Goal: Task Accomplishment & Management: Use online tool/utility

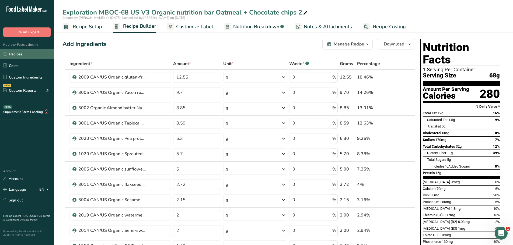
click at [16, 53] on link "Recipes" at bounding box center [27, 54] width 54 height 10
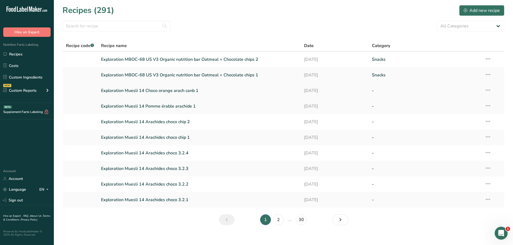
click at [191, 91] on link "Exploration Muesli 14 Choco orange arach canb 1" at bounding box center [199, 90] width 197 height 11
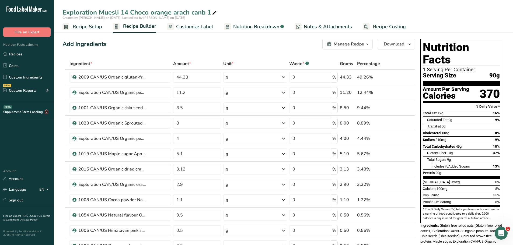
click at [367, 45] on icon "button" at bounding box center [367, 44] width 4 height 7
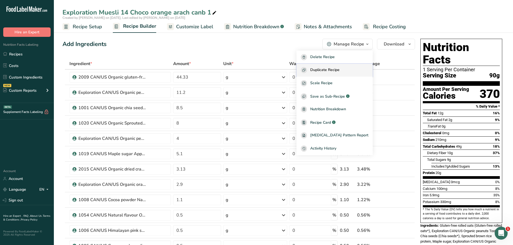
click at [337, 71] on span "Duplicate Recipe" at bounding box center [324, 70] width 29 height 6
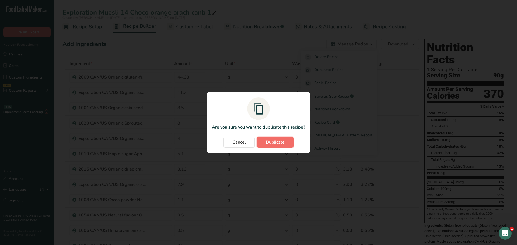
click at [274, 143] on span "Duplicate" at bounding box center [275, 142] width 19 height 6
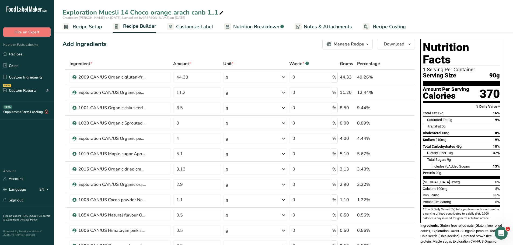
click at [217, 12] on div "Exploration Muesli 14 Choco orange arach canb 1_1" at bounding box center [143, 13] width 162 height 10
type input "Exploration Muesli 14 Choco orange arach canb 2"
click at [155, 47] on div "Add Ingredients Manage Recipe Delete Recipe Duplicate Recipe Scale Recipe Save …" at bounding box center [238, 44] width 353 height 11
click at [185, 76] on input "44.33" at bounding box center [197, 77] width 48 height 11
type input "44.63"
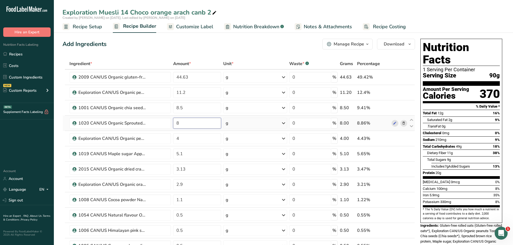
click at [181, 123] on input "8" at bounding box center [197, 123] width 48 height 11
type input "9"
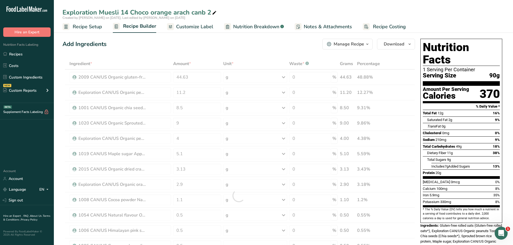
click at [145, 42] on div "Add Ingredients Manage Recipe Delete Recipe Duplicate Recipe Scale Recipe Save …" at bounding box center [238, 44] width 353 height 11
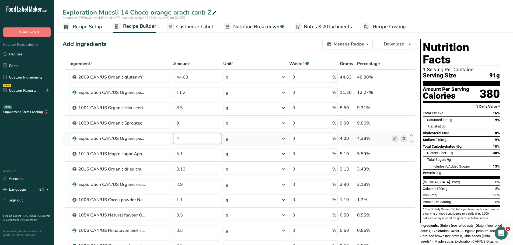
click at [183, 139] on input "4" at bounding box center [197, 138] width 48 height 11
type input "1"
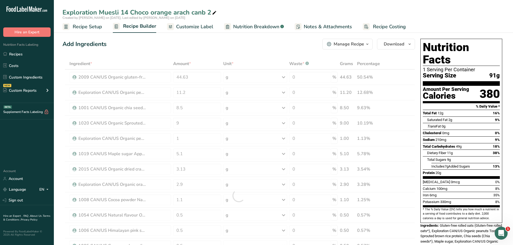
click at [170, 44] on div "Add Ingredients Manage Recipe Delete Recipe Duplicate Recipe Scale Recipe Save …" at bounding box center [238, 44] width 353 height 11
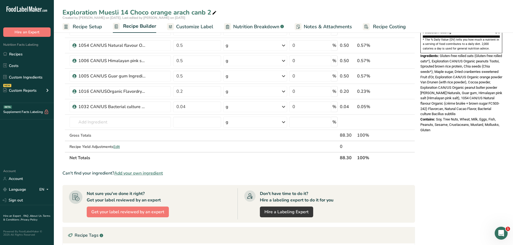
scroll to position [168, 0]
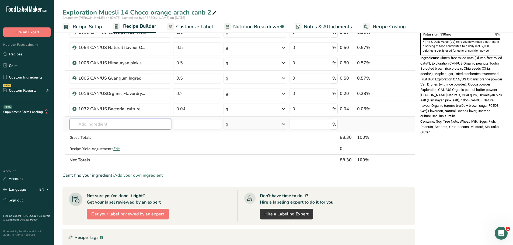
click at [86, 126] on input "text" at bounding box center [120, 124] width 102 height 11
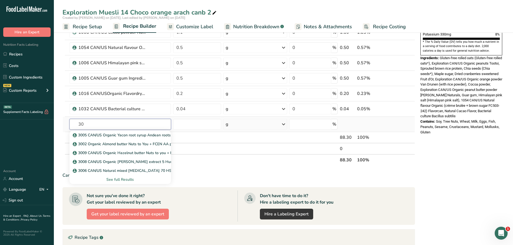
type input "3"
type input "2020"
click at [123, 137] on p "2020 CAN/US Organic Pea protein crisps PURIS" at bounding box center [117, 136] width 87 height 6
type input "2020 CAN/US Organic Pea protein crisps PURIS"
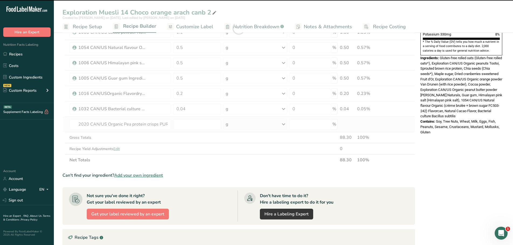
type input "0"
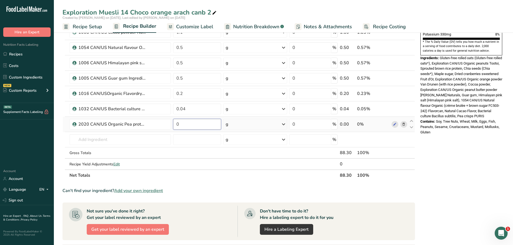
click at [181, 126] on input "0" at bounding box center [197, 124] width 48 height 11
type input "2.5"
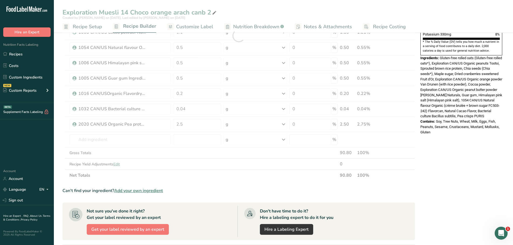
click at [482, 140] on div "Nutrition Facts 1 Serving Per Container Serving Size 88g Amount Per Serving Cal…" at bounding box center [461, 120] width 86 height 503
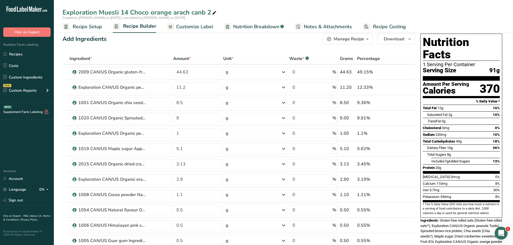
scroll to position [0, 0]
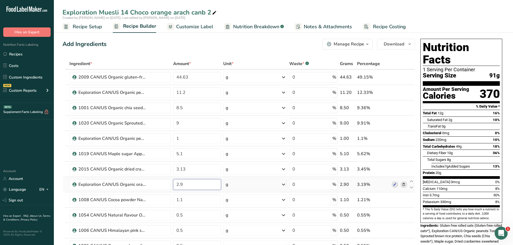
click at [185, 185] on input "2.9" at bounding box center [197, 184] width 48 height 11
type input "2"
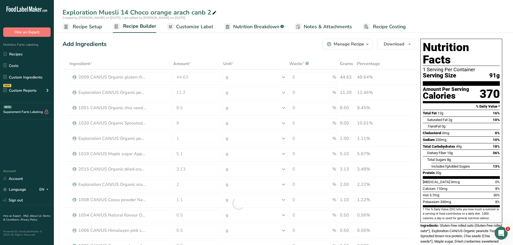
click at [155, 41] on div "Add Ingredients Manage Recipe Delete Recipe Duplicate Recipe Scale Recipe Save …" at bounding box center [238, 44] width 353 height 11
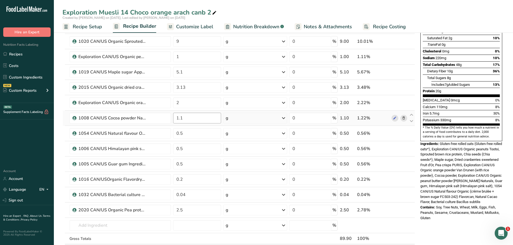
scroll to position [83, 0]
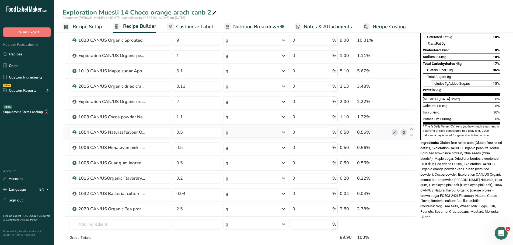
click at [404, 132] on icon at bounding box center [404, 133] width 4 height 6
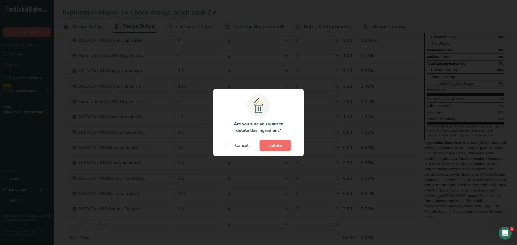
click at [275, 144] on span "Delete" at bounding box center [275, 146] width 13 height 6
type input "0.2"
type input "0.04"
type input "2.5"
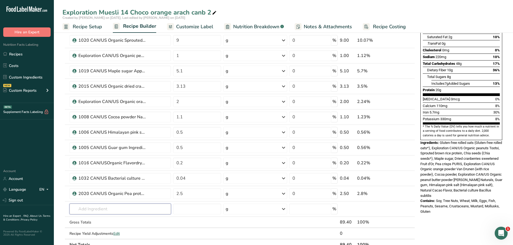
click at [95, 211] on input "text" at bounding box center [120, 209] width 102 height 11
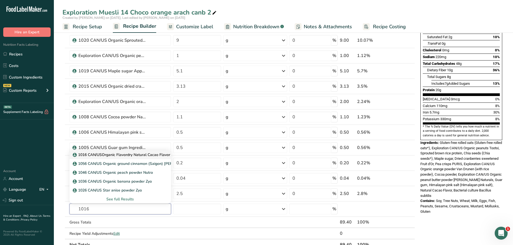
type input "1016"
click at [137, 155] on p "1016 CAN/USOrganic Flavordry Natural Cacao Flavor Flavorcan" at bounding box center [131, 155] width 114 height 6
type input "1016 CAN/USOrganic Flavordry Natural Cacao Flavor Flavorcan"
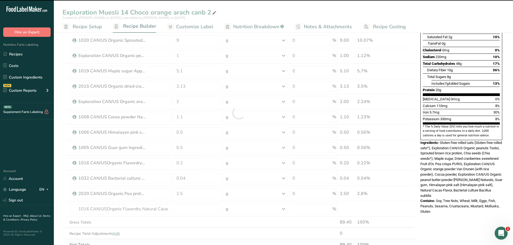
type input "0"
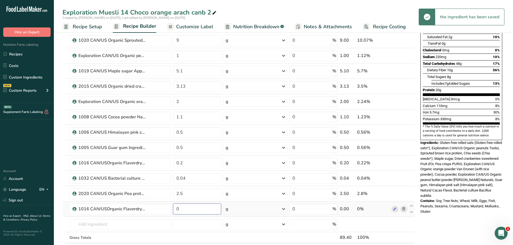
click at [183, 209] on input "0" at bounding box center [197, 209] width 48 height 11
type input "0.3"
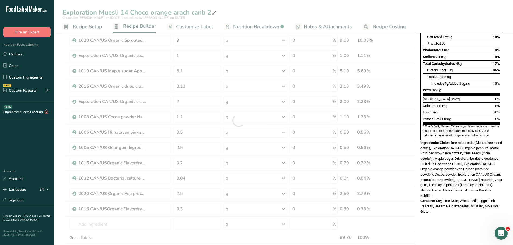
click at [457, 199] on div "Contains: Soy, Tree Nuts, Wheat, Milk, Eggs, Fish, Peanuts, Sesame, Crustaceans…" at bounding box center [462, 207] width 82 height 16
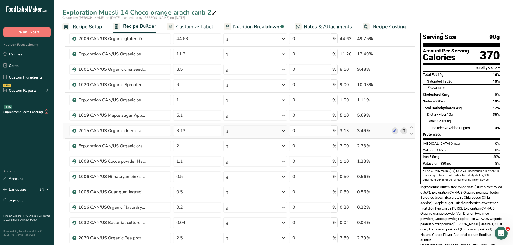
scroll to position [0, 0]
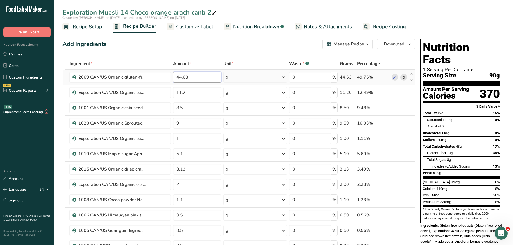
click at [190, 78] on input "44.63" at bounding box center [197, 77] width 48 height 11
type input "45"
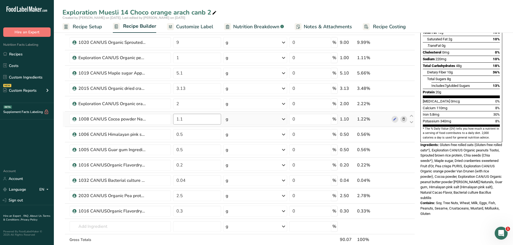
scroll to position [88, 0]
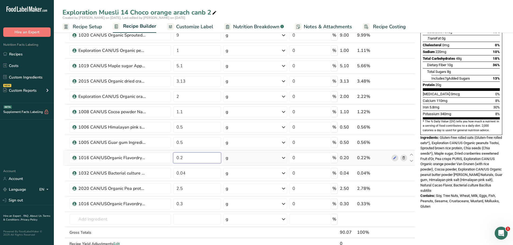
click at [185, 157] on input "0.2" at bounding box center [197, 158] width 48 height 11
type input "0.3"
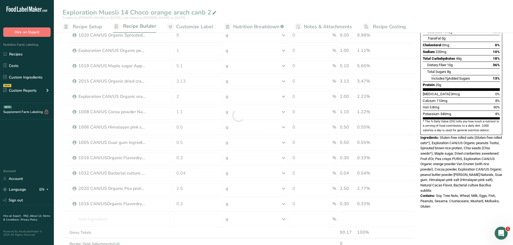
click at [448, 194] on span "Soy, Tree Nuts, Wheat, Milk, Eggs, Fish, Peanuts, Sesame, Crustaceans, Mustard,…" at bounding box center [460, 201] width 79 height 15
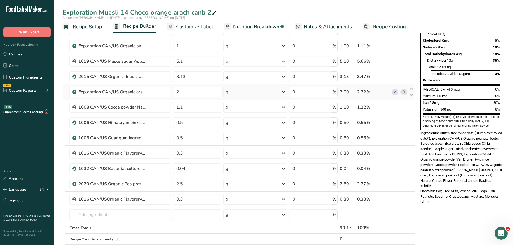
scroll to position [94, 0]
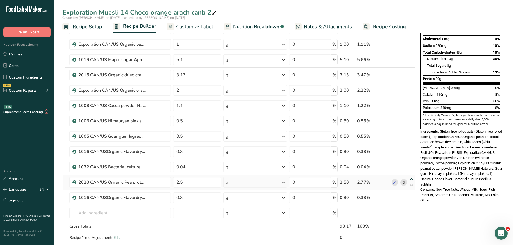
click at [413, 178] on icon at bounding box center [411, 180] width 6 height 4
type input "2.5"
type input "0.04"
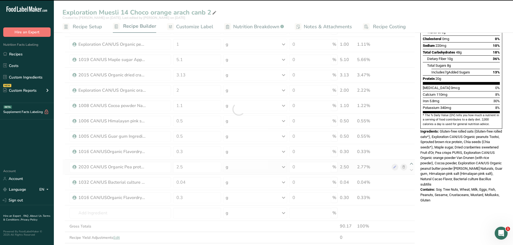
click at [411, 163] on div at bounding box center [238, 109] width 353 height 291
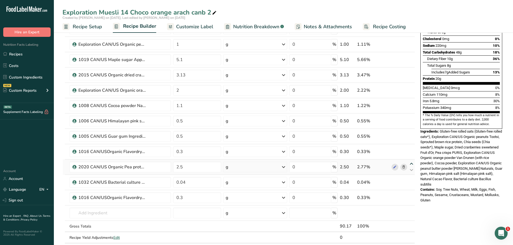
click at [411, 163] on icon at bounding box center [411, 164] width 6 height 4
type input "2.5"
type input "0.3"
click at [412, 147] on icon at bounding box center [411, 149] width 6 height 4
type input "2.5"
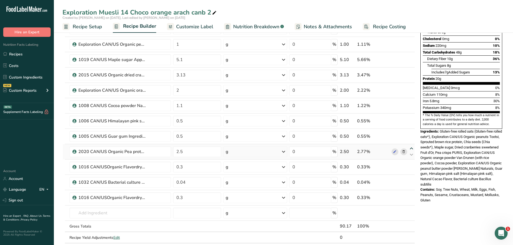
type input "0.5"
click at [412, 133] on icon at bounding box center [411, 133] width 6 height 4
type input "2.5"
type input "0.5"
click at [412, 118] on icon at bounding box center [411, 118] width 6 height 4
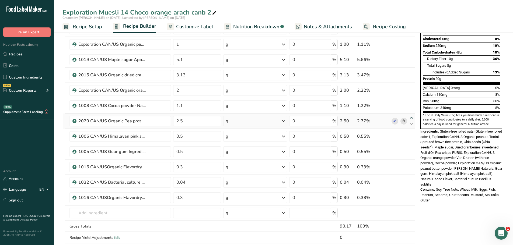
type input "2.5"
type input "1.1"
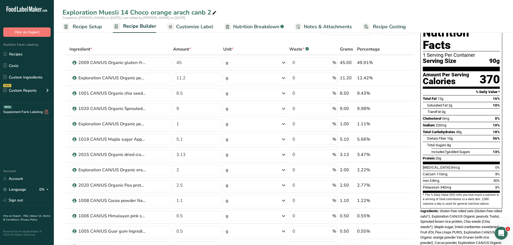
scroll to position [0, 0]
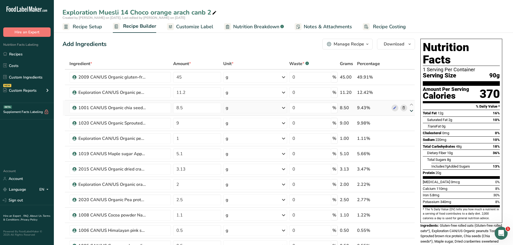
click at [413, 111] on icon at bounding box center [411, 111] width 6 height 4
type input "9"
type input "8.5"
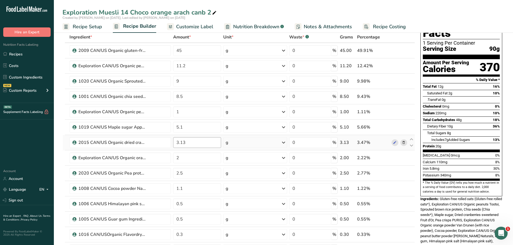
scroll to position [27, 0]
click at [412, 170] on icon at bounding box center [411, 170] width 6 height 4
type input "2.5"
type input "2"
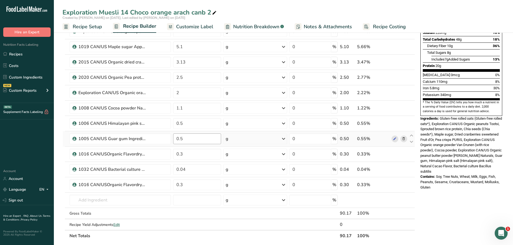
scroll to position [107, 0]
click at [405, 184] on icon at bounding box center [404, 185] width 4 height 6
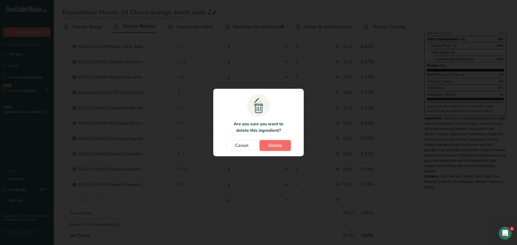
click at [279, 145] on span "Delete" at bounding box center [275, 146] width 13 height 6
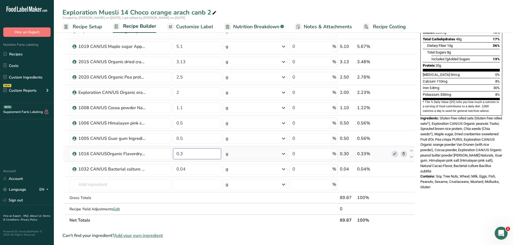
click at [183, 154] on input "0.3" at bounding box center [197, 154] width 48 height 11
type input "0.4"
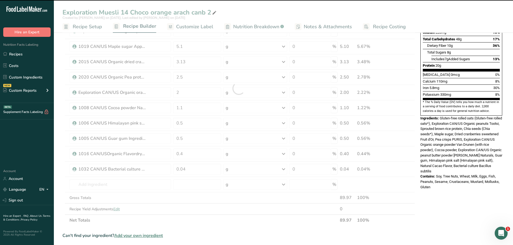
click at [275, 11] on div "Exploration Muesli 14 Choco orange arach canb 2 Created by [PERSON_NAME] on [DA…" at bounding box center [283, 173] width 459 height 505
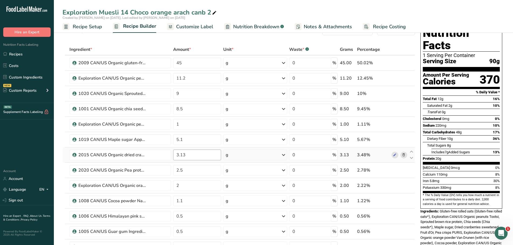
scroll to position [14, 0]
click at [185, 154] on input "3.13" at bounding box center [197, 155] width 48 height 11
type input "3.5"
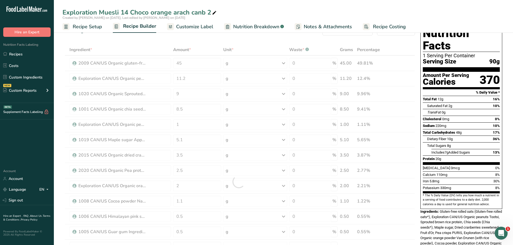
click at [143, 47] on div "Ingredient * Amount * Unit * Waste * .a-a{fill:#347362;}.b-a{fill:#fff;} Grams …" at bounding box center [238, 182] width 353 height 276
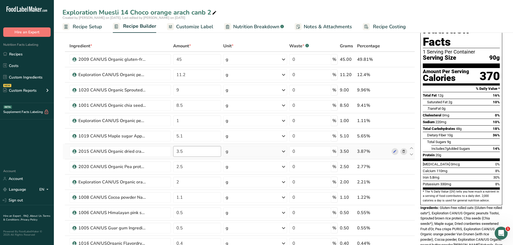
scroll to position [0, 0]
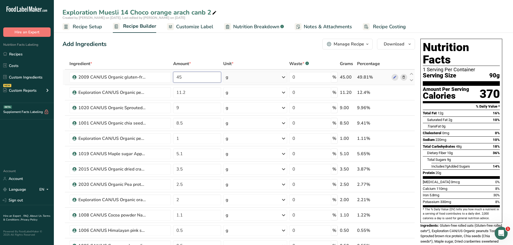
click at [180, 78] on input "45" at bounding box center [197, 77] width 48 height 11
type input "44.7"
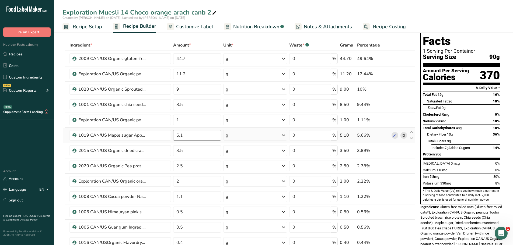
scroll to position [15, 0]
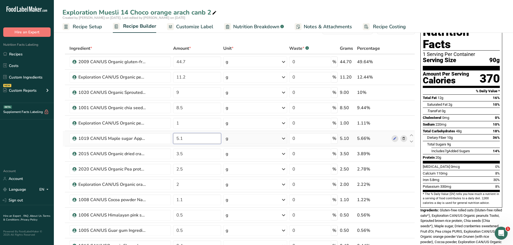
click at [185, 138] on input "5.1" at bounding box center [197, 138] width 48 height 11
type input "5.3"
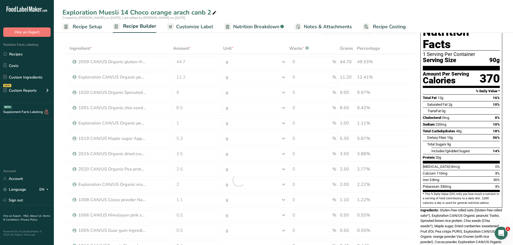
click at [153, 45] on div "Ingredient * Amount * Unit * Waste * .a-a{fill:#347362;}.b-a{fill:#fff;} Grams …" at bounding box center [238, 181] width 353 height 276
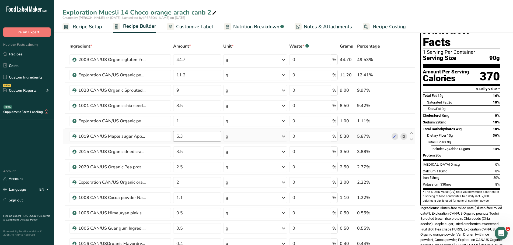
scroll to position [17, 0]
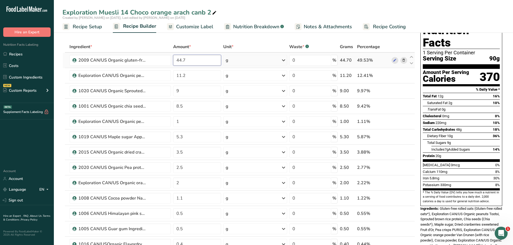
click at [186, 62] on input "44.7" at bounding box center [197, 60] width 48 height 11
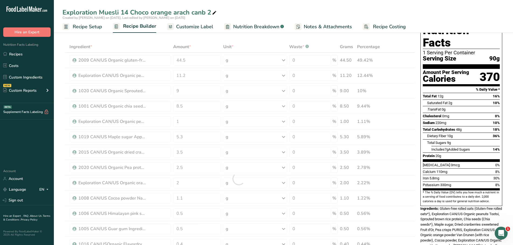
click at [151, 42] on div "Ingredient * Amount * Unit * Waste * .a-a{fill:#347362;}.b-a{fill:#fff;} Grams …" at bounding box center [238, 179] width 353 height 276
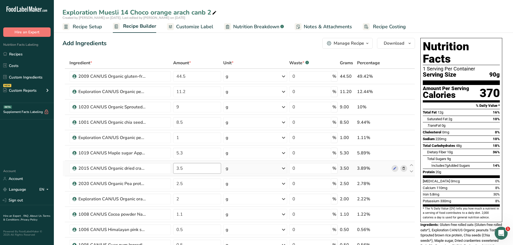
scroll to position [0, 0]
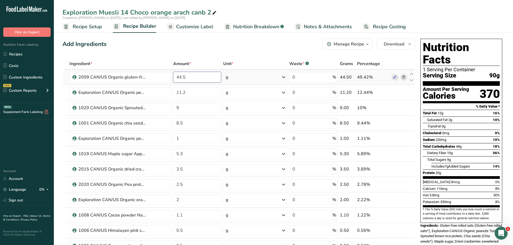
click at [187, 78] on input "44.5" at bounding box center [197, 77] width 48 height 11
type input "44.1"
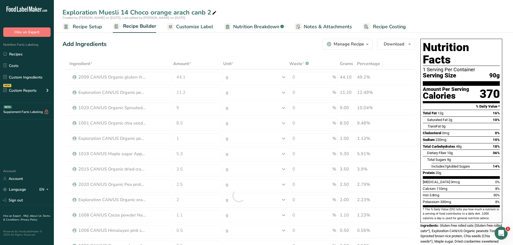
click at [147, 45] on div "Add Ingredients Manage Recipe Delete Recipe Duplicate Recipe Scale Recipe Save …" at bounding box center [238, 44] width 353 height 11
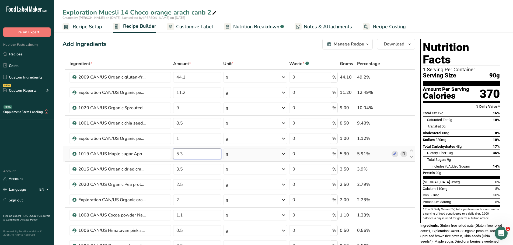
click at [184, 153] on input "5.3" at bounding box center [197, 154] width 48 height 11
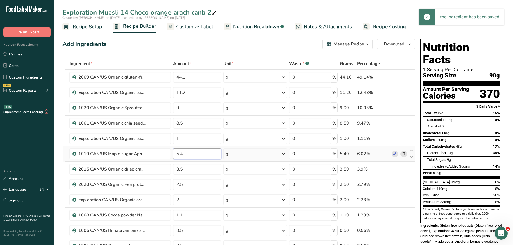
click at [184, 154] on input "5.4" at bounding box center [197, 154] width 48 height 11
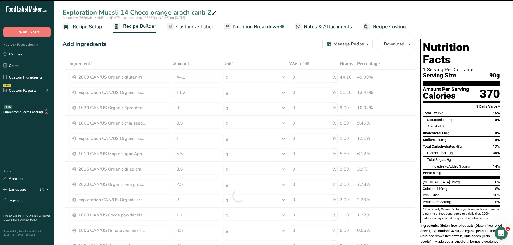
click at [148, 46] on div "Add Ingredients Manage Recipe Delete Recipe Duplicate Recipe Scale Recipe Save …" at bounding box center [238, 44] width 353 height 11
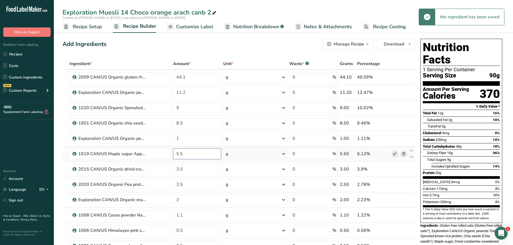
click at [182, 154] on input "5.5" at bounding box center [197, 154] width 48 height 11
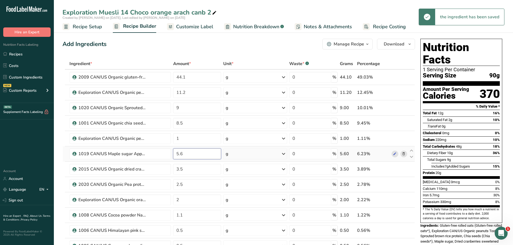
click at [183, 154] on input "5.6" at bounding box center [197, 154] width 48 height 11
type input "5.7"
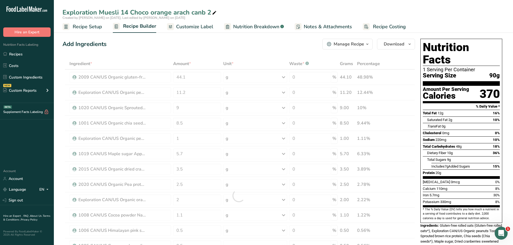
click at [146, 58] on div "Ingredient * Amount * Unit * Waste * .a-a{fill:#347362;}.b-a{fill:#fff;} Grams …" at bounding box center [238, 196] width 353 height 276
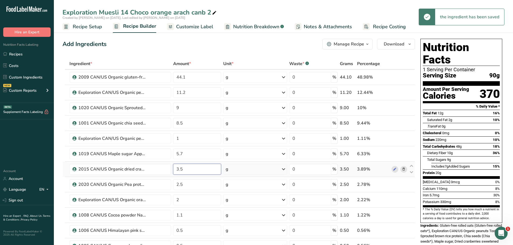
click at [185, 172] on input "3.5" at bounding box center [197, 169] width 48 height 11
type input "3.9"
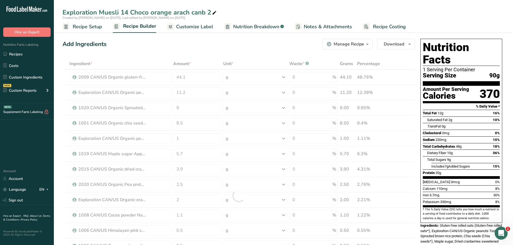
click at [138, 44] on div "Add Ingredients Manage Recipe Delete Recipe Duplicate Recipe Scale Recipe Save …" at bounding box center [238, 44] width 353 height 11
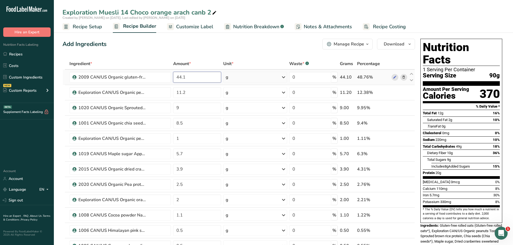
click at [185, 78] on input "44.1" at bounding box center [197, 77] width 48 height 11
type input "43"
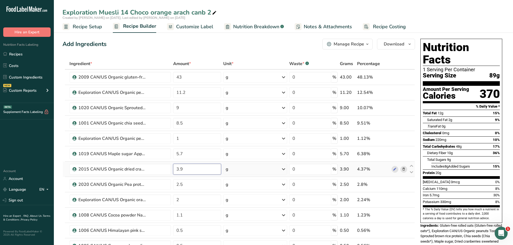
click at [184, 168] on input "3.9" at bounding box center [197, 169] width 48 height 11
type input "3"
type input "4"
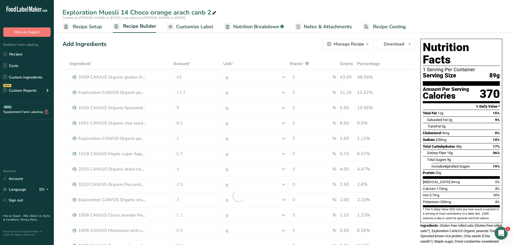
click at [152, 48] on div "Add Ingredients Manage Recipe Delete Recipe Duplicate Recipe Scale Recipe Save …" at bounding box center [238, 44] width 353 height 11
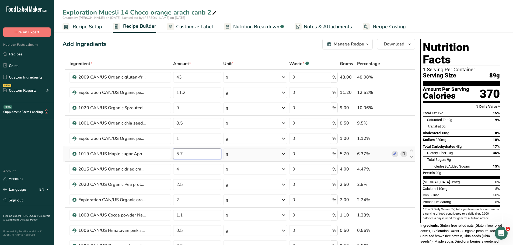
click at [184, 154] on input "5.7" at bounding box center [197, 154] width 48 height 11
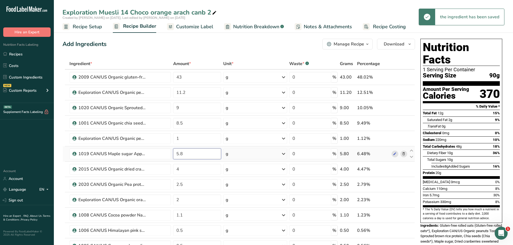
click at [185, 154] on input "5.8" at bounding box center [197, 154] width 48 height 11
type input "5.7"
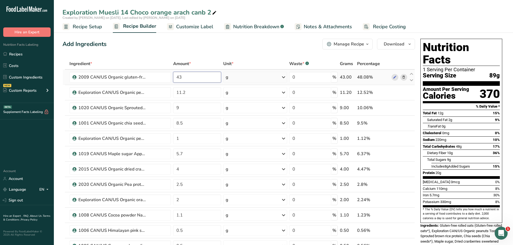
click at [183, 77] on input "43" at bounding box center [197, 77] width 48 height 11
type input "43.56"
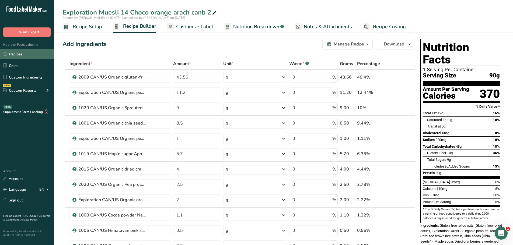
click at [22, 51] on link "Recipes" at bounding box center [27, 54] width 54 height 10
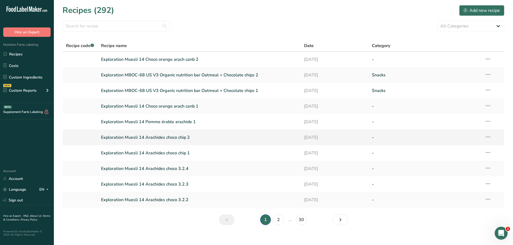
click at [185, 135] on link "Exploration Muesli 14 Arachides choco chip 2" at bounding box center [199, 137] width 197 height 11
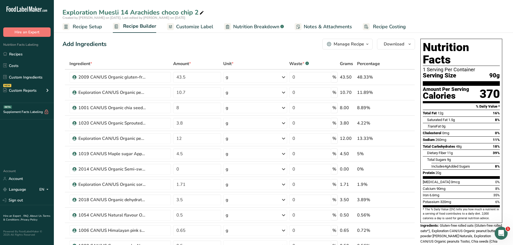
click at [368, 44] on icon "button" at bounding box center [367, 44] width 4 height 7
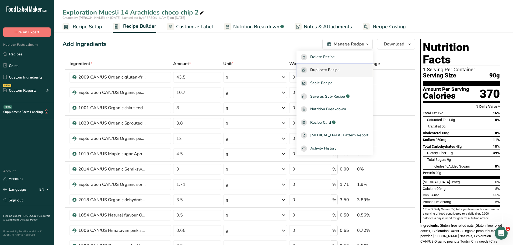
click at [340, 69] on span "Duplicate Recipe" at bounding box center [324, 70] width 29 height 6
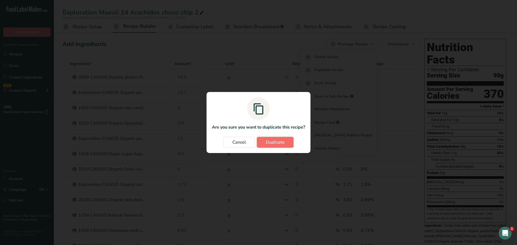
click at [268, 144] on span "Duplicate" at bounding box center [275, 142] width 19 height 6
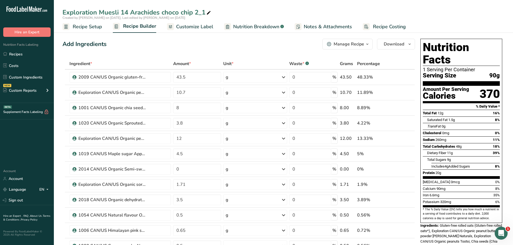
click at [205, 13] on div "Exploration Muesli 14 Arachides choco chip 2_1" at bounding box center [137, 13] width 150 height 10
type input "Exploration Muesli 14 Arachides choco chip 3"
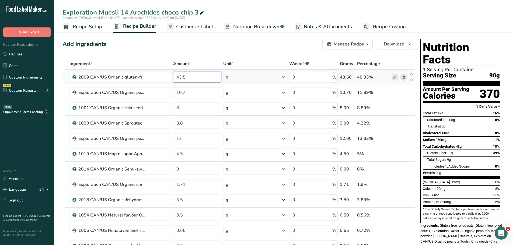
click at [185, 77] on input "43.5" at bounding box center [197, 77] width 48 height 11
type input "43.2"
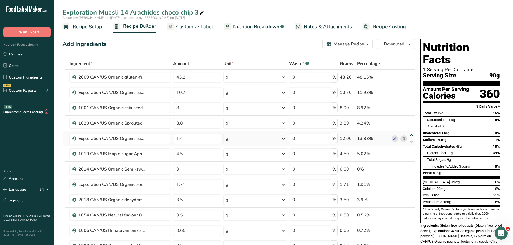
click at [412, 134] on icon at bounding box center [411, 136] width 6 height 4
type input "12"
type input "3.8"
click at [411, 118] on icon at bounding box center [411, 120] width 6 height 4
type input "12"
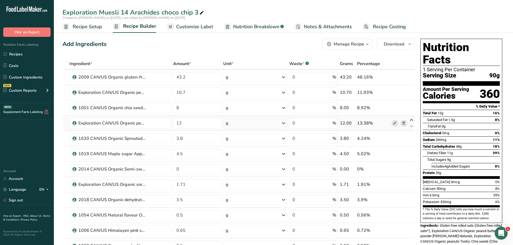
type input "8"
click at [412, 104] on icon at bounding box center [411, 105] width 6 height 4
type input "12"
type input "10.7"
click at [411, 142] on icon at bounding box center [411, 142] width 6 height 4
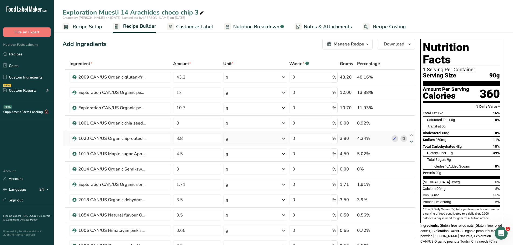
type input "4.5"
type input "3.8"
click at [405, 169] on icon at bounding box center [404, 170] width 4 height 6
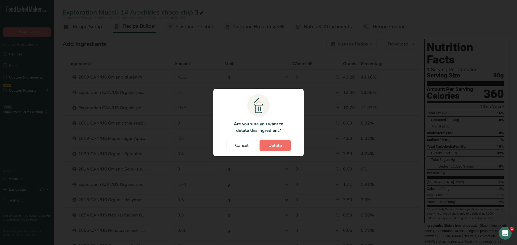
click at [276, 144] on span "Delete" at bounding box center [275, 146] width 13 height 6
type input "1.71"
type input "3.5"
type input "0.5"
type input "0.65"
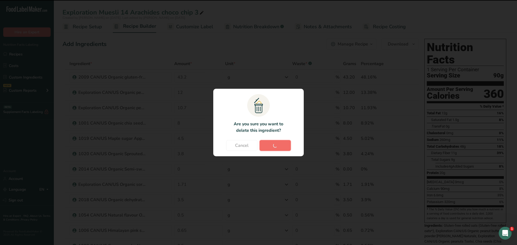
type input "0.5"
type input "0.4"
type input "0.1"
type input "0.04"
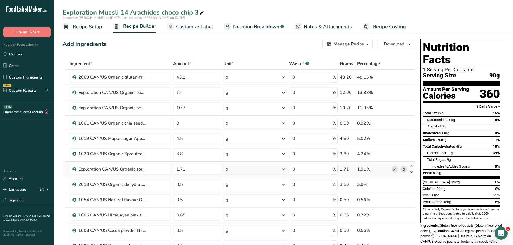
click at [413, 172] on icon at bounding box center [411, 173] width 6 height 4
type input "3.5"
type input "1.71"
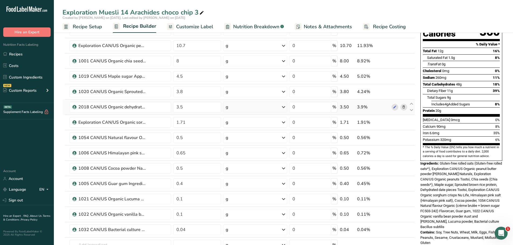
scroll to position [62, 0]
click at [412, 150] on icon at bounding box center [411, 150] width 6 height 4
type input "0.65"
type input "0.5"
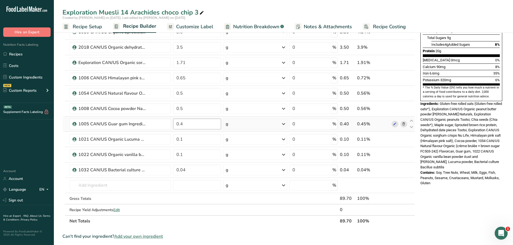
scroll to position [122, 0]
click at [119, 188] on input "text" at bounding box center [120, 185] width 102 height 11
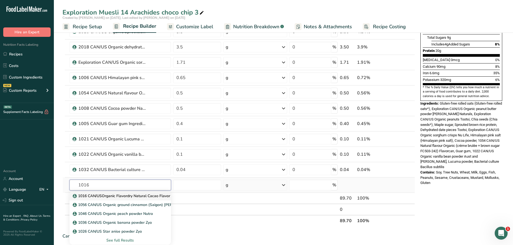
type input "1016"
click at [130, 194] on p "1016 CAN/USOrganic Flavordry Natural Cacao Flavor Flavorcan" at bounding box center [131, 196] width 114 height 6
type input "1016 CAN/USOrganic Flavordry Natural Cacao Flavor Flavorcan"
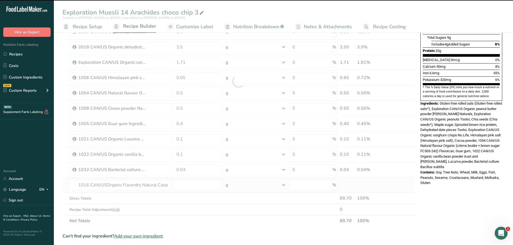
type input "0"
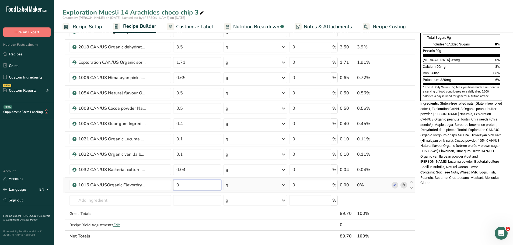
click at [181, 185] on input "0" at bounding box center [197, 185] width 48 height 11
type input "0.4"
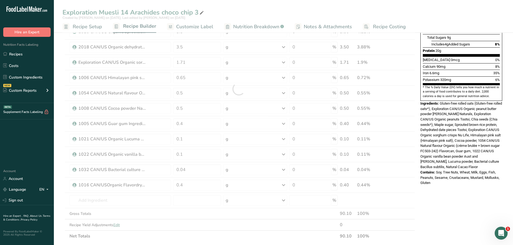
click at [460, 176] on div "Nutrition Facts 1 Serving Per Container Serving Size 90g Amount Per Serving Cal…" at bounding box center [461, 52] width 86 height 277
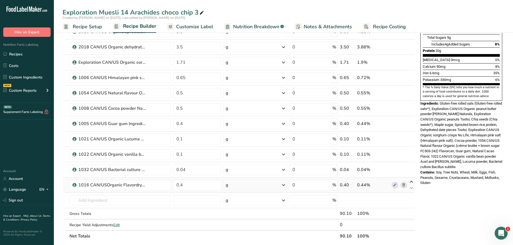
click at [411, 181] on icon at bounding box center [411, 182] width 6 height 4
type input "0.4"
type input "0.04"
click at [412, 166] on icon at bounding box center [411, 167] width 6 height 4
type input "0.4"
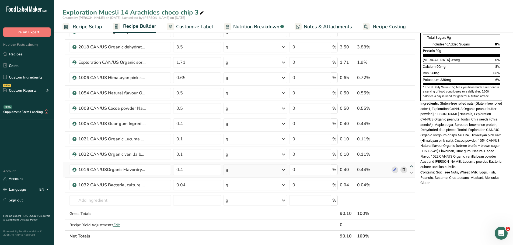
type input "0.1"
click at [412, 151] on icon at bounding box center [411, 152] width 6 height 4
type input "0.4"
type input "0.1"
click at [185, 139] on input "0.4" at bounding box center [197, 139] width 48 height 11
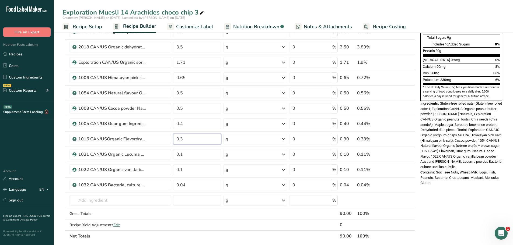
type input "0.3"
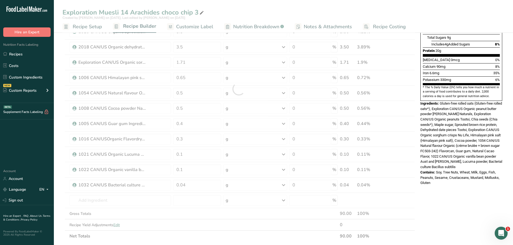
click at [465, 131] on div "Ingredients: Gluten-free rolled oats (Gluten-free rolled oats*), Exploration CA…" at bounding box center [462, 135] width 82 height 69
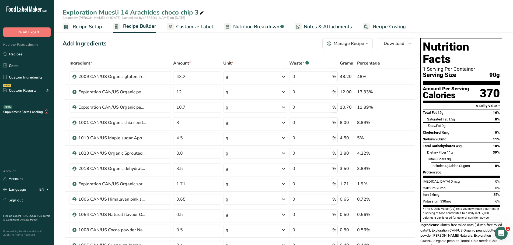
scroll to position [0, 0]
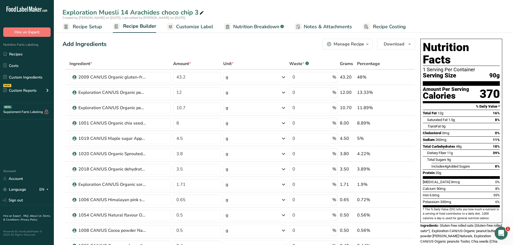
click at [370, 42] on span "button" at bounding box center [367, 44] width 6 height 6
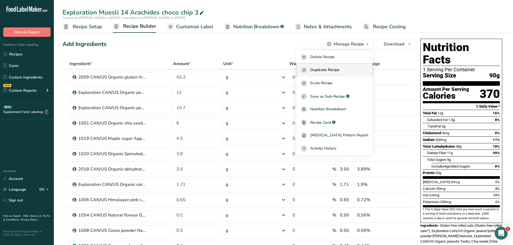
click at [333, 72] on span "Duplicate Recipe" at bounding box center [324, 70] width 29 height 6
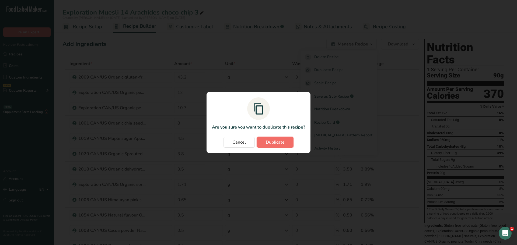
click at [274, 141] on span "Duplicate" at bounding box center [275, 142] width 19 height 6
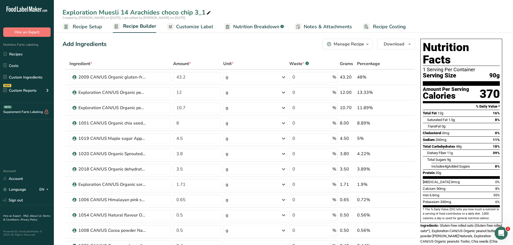
click at [204, 12] on div "Exploration Muesli 14 Arachides choco chip 3_1" at bounding box center [137, 13] width 150 height 10
type input "Exploration Muesli 14 Arachides choco chip 4"
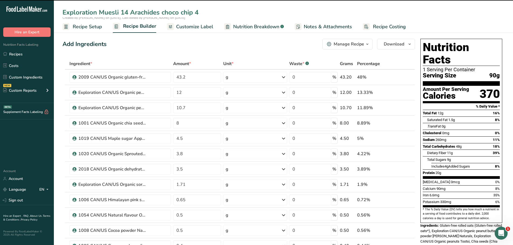
click at [152, 49] on div "Add Ingredients Manage Recipe Delete Recipe Duplicate Recipe Scale Recipe Save …" at bounding box center [238, 44] width 353 height 11
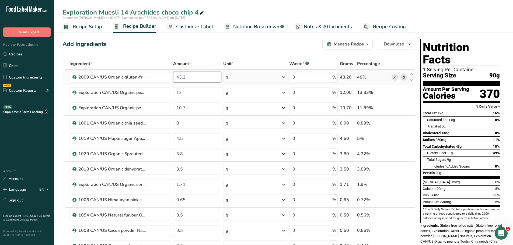
click at [185, 78] on input "43.2" at bounding box center [197, 77] width 48 height 11
type input "43.3"
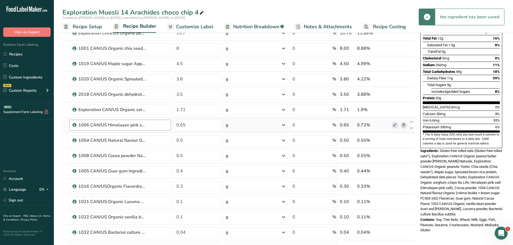
scroll to position [77, 0]
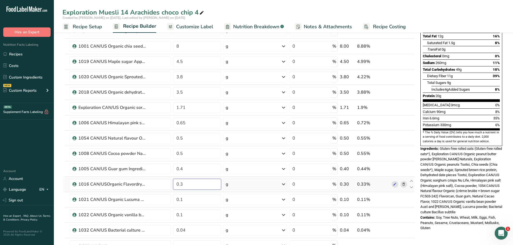
click at [182, 185] on input "0.3" at bounding box center [197, 184] width 48 height 11
type input "0.2"
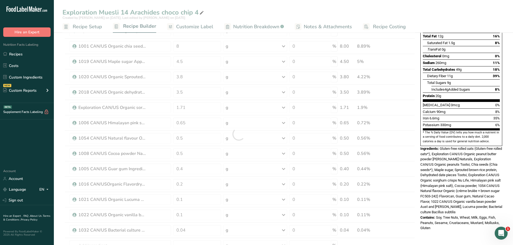
click at [292, 11] on div "Exploration Muesli 14 Arachides choco chip 4 Created by [PERSON_NAME] on [DATE]…" at bounding box center [283, 219] width 459 height 536
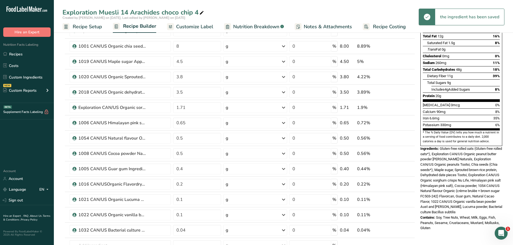
scroll to position [0, 0]
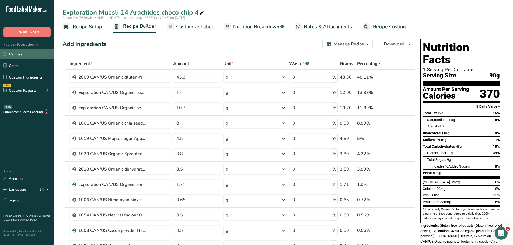
click at [23, 53] on link "Recipes" at bounding box center [27, 54] width 54 height 10
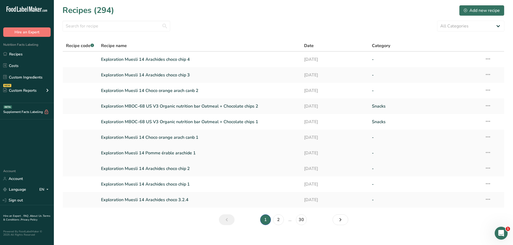
click at [176, 154] on link "Exploration Muesli 14 Pomme érable arachide 1" at bounding box center [199, 153] width 197 height 11
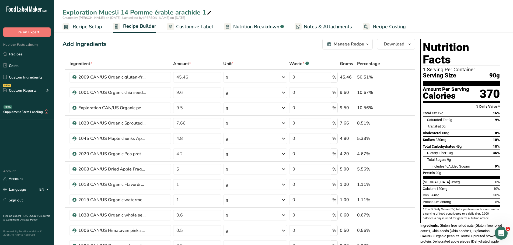
click at [367, 46] on icon "button" at bounding box center [367, 44] width 4 height 7
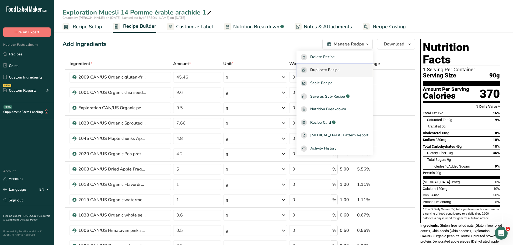
click at [340, 70] on span "Duplicate Recipe" at bounding box center [324, 70] width 29 height 6
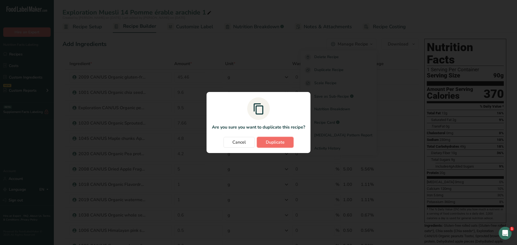
click at [280, 144] on span "Duplicate" at bounding box center [275, 142] width 19 height 6
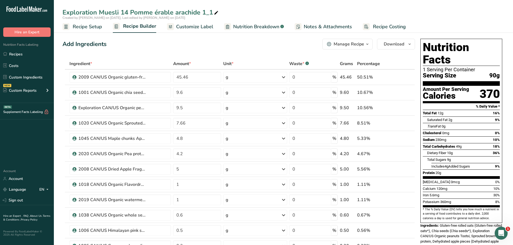
click at [213, 11] on div "Exploration Muesli 14 Pomme érable arachide 1_1" at bounding box center [140, 13] width 157 height 10
type input "Exploration Muesli 14 Pomme érable arachide 2"
click at [152, 48] on div "Add Ingredients Manage Recipe Delete Recipe Duplicate Recipe Scale Recipe Save …" at bounding box center [238, 44] width 353 height 11
click at [188, 76] on input "45.46" at bounding box center [197, 77] width 48 height 11
type input "44.17"
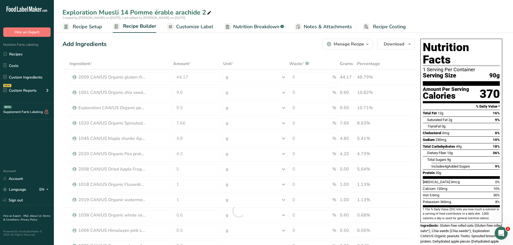
click at [147, 46] on div "Add Ingredients Manage Recipe Delete Recipe Duplicate Recipe Scale Recipe Save …" at bounding box center [238, 44] width 353 height 11
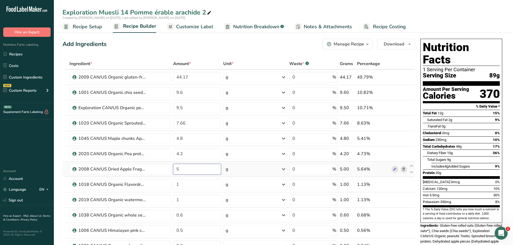
click at [180, 169] on input "5" at bounding box center [197, 169] width 48 height 11
type input "3.5"
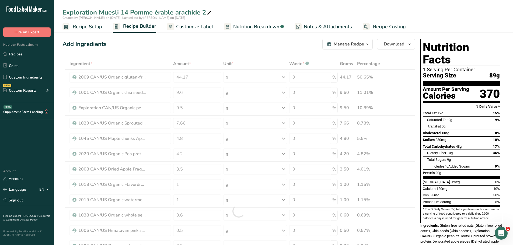
click at [206, 42] on div "Add Ingredients Manage Recipe Delete Recipe Duplicate Recipe Scale Recipe Save …" at bounding box center [238, 44] width 353 height 11
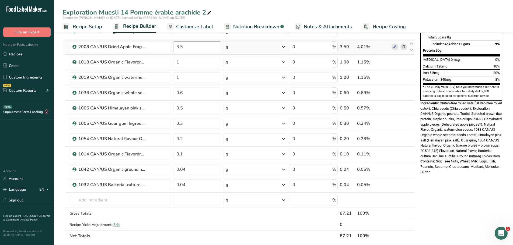
scroll to position [126, 0]
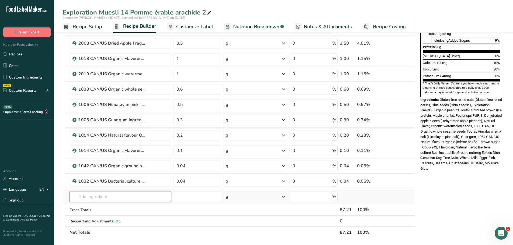
click at [120, 193] on input "text" at bounding box center [120, 197] width 102 height 11
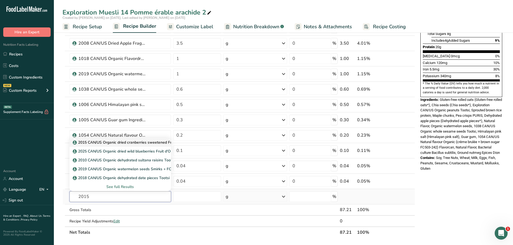
type input "2015"
click at [143, 142] on p "2015 CAN/US Organic dried cranberries sweetened Fruit d'Or" at bounding box center [129, 143] width 110 height 6
type input "2015 CAN/US Organic dried cranberries sweetened Fruit d'Or"
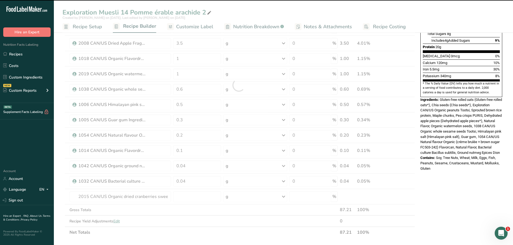
type input "0"
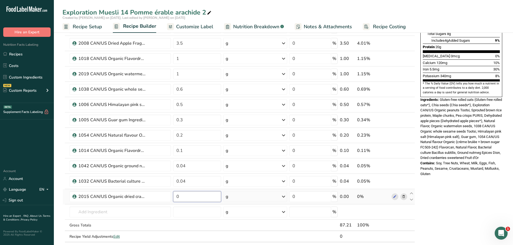
click at [181, 197] on input "0" at bounding box center [197, 197] width 48 height 11
type input "2.5"
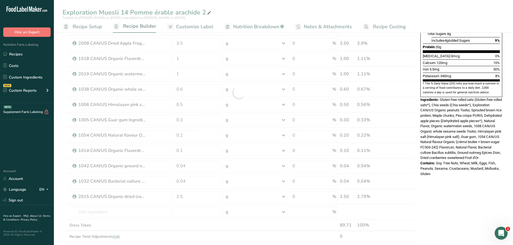
click at [466, 178] on div "Nutrition Facts 1 Serving Per Container Serving Size 87g Amount Per Serving Cal…" at bounding box center [461, 178] width 86 height 534
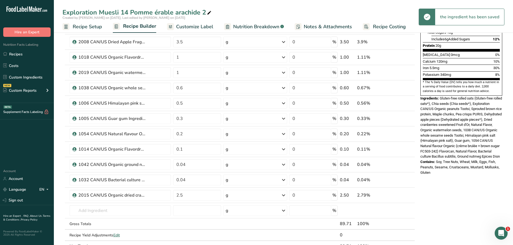
scroll to position [128, 0]
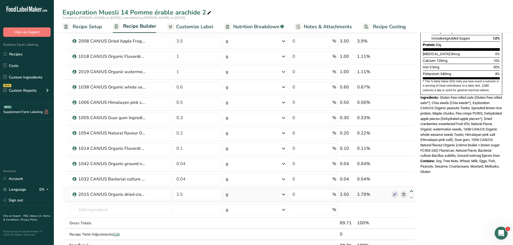
click at [412, 190] on icon at bounding box center [411, 192] width 6 height 4
type input "2.5"
type input "0.04"
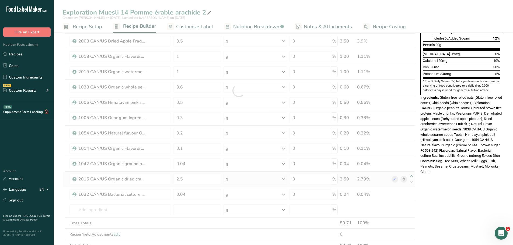
click at [412, 175] on div at bounding box center [238, 91] width 353 height 322
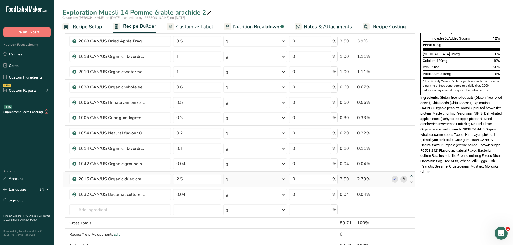
click at [412, 175] on icon at bounding box center [411, 176] width 6 height 4
type input "2.5"
type input "0.04"
click at [412, 160] on icon at bounding box center [411, 161] width 6 height 4
type input "2.5"
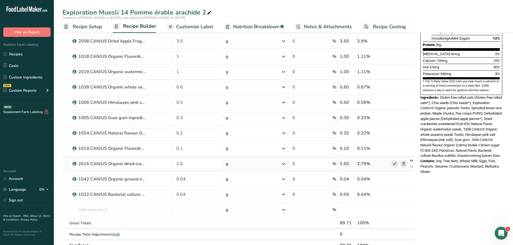
type input "0.1"
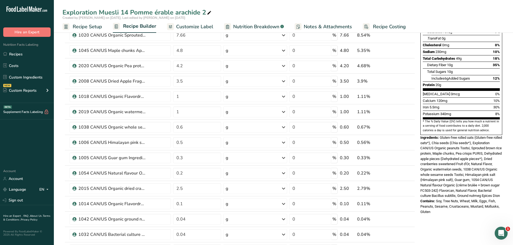
scroll to position [86, 0]
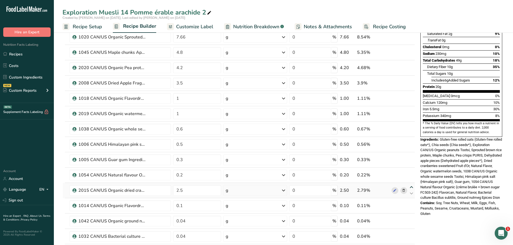
click at [412, 187] on icon at bounding box center [411, 188] width 6 height 4
type input "2.5"
type input "0.2"
click at [411, 172] on icon at bounding box center [411, 172] width 6 height 4
type input "2.5"
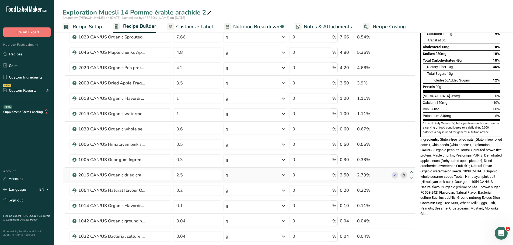
type input "0.3"
click at [412, 156] on icon at bounding box center [411, 157] width 6 height 4
type input "2.5"
type input "0.5"
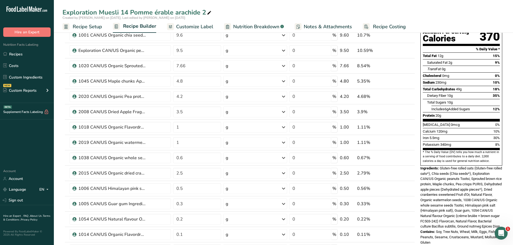
scroll to position [57, 0]
click at [411, 169] on icon at bounding box center [411, 171] width 6 height 4
type input "2.5"
type input "0.6"
click at [412, 154] on icon at bounding box center [411, 155] width 6 height 4
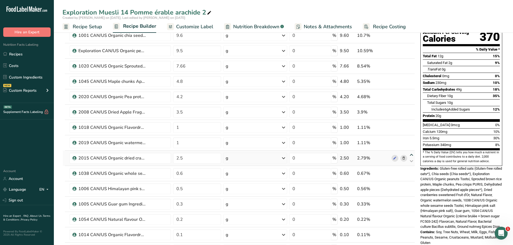
type input "2.5"
type input "1"
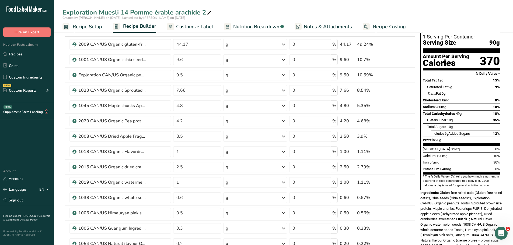
scroll to position [33, 0]
click at [412, 164] on icon at bounding box center [411, 164] width 6 height 4
type input "2.5"
type input "1"
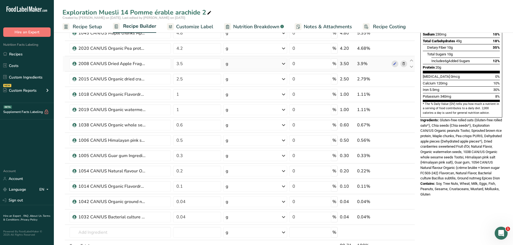
scroll to position [106, 0]
click at [183, 156] on input "0.3" at bounding box center [197, 155] width 48 height 11
type input "0.4"
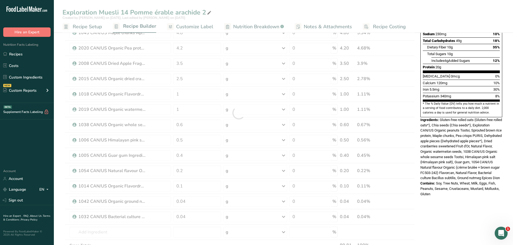
click at [329, 10] on div "Exploration Muesli 14 Pomme érable arachide 2 Created by [PERSON_NAME] on [DATE…" at bounding box center [283, 197] width 459 height 551
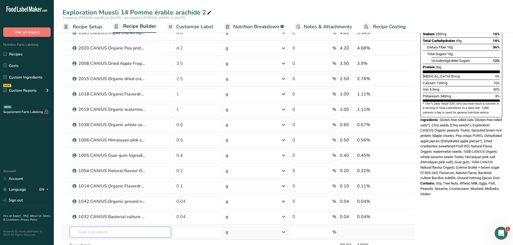
click at [88, 231] on input "text" at bounding box center [120, 232] width 102 height 11
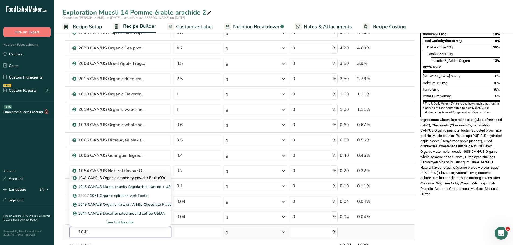
type input "1041"
click at [132, 178] on p "1041 CAN/US Organic cranberry powder Fruit d'Or" at bounding box center [120, 178] width 92 height 6
type input "1041 CAN/US Organic cranberry powder Fruit d'Or"
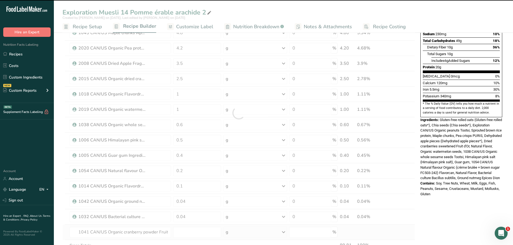
type input "0"
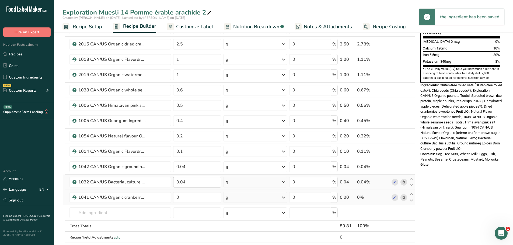
scroll to position [141, 0]
click at [182, 194] on input "0" at bounding box center [197, 197] width 48 height 11
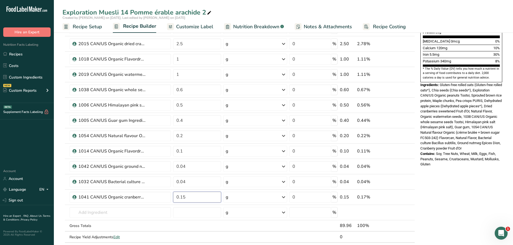
type input "0.15"
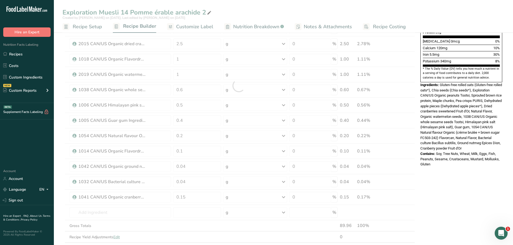
click at [468, 192] on div "Nutrition Facts 1 Serving Per Container Serving Size 90g Amount Per Serving Cal…" at bounding box center [461, 170] width 86 height 549
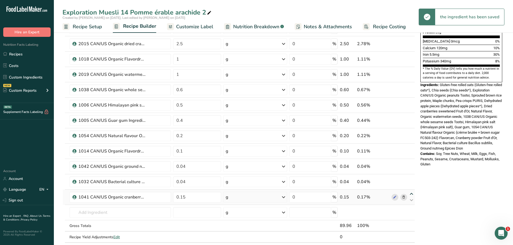
click at [411, 193] on icon at bounding box center [411, 194] width 6 height 4
type input "0.15"
type input "0.04"
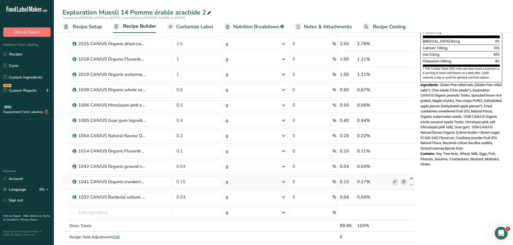
click at [412, 177] on icon at bounding box center [411, 179] width 6 height 4
type input "0.15"
type input "0.04"
click at [412, 162] on icon at bounding box center [411, 164] width 6 height 4
type input "0.15"
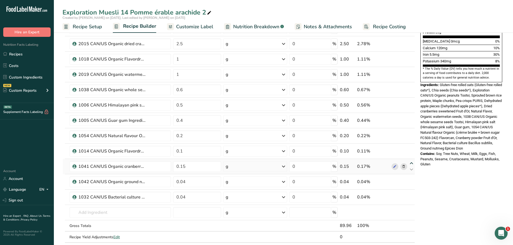
type input "0.1"
click at [186, 183] on input "0.04" at bounding box center [197, 182] width 48 height 11
type input "8"
type input "0.08"
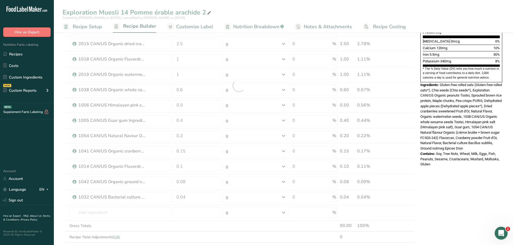
click at [461, 169] on div "Nutrition Facts 1 Serving Per Container Serving Size 90g Amount Per Serving Cal…" at bounding box center [461, 170] width 86 height 549
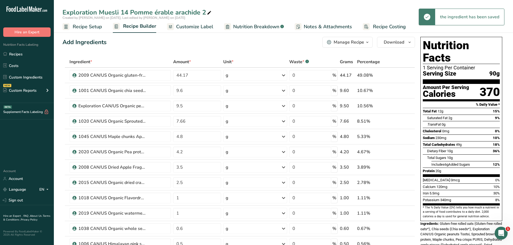
scroll to position [0, 0]
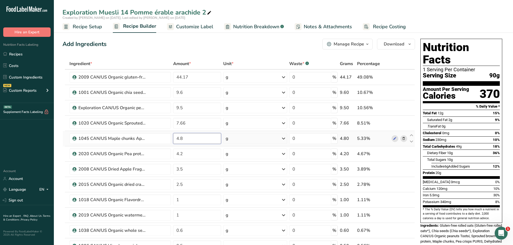
click at [183, 138] on input "4.8" at bounding box center [197, 138] width 48 height 11
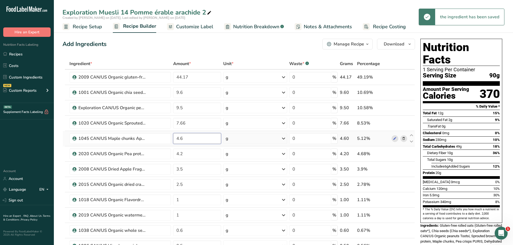
click at [183, 139] on input "4.6" at bounding box center [197, 138] width 48 height 11
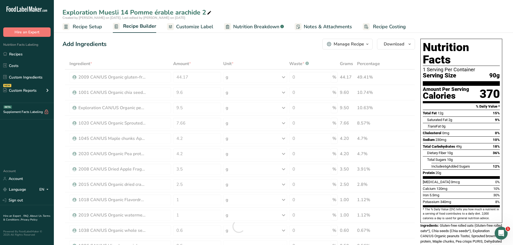
click at [217, 45] on div "Add Ingredients Manage Recipe Delete Recipe Duplicate Recipe Scale Recipe Save …" at bounding box center [238, 44] width 353 height 11
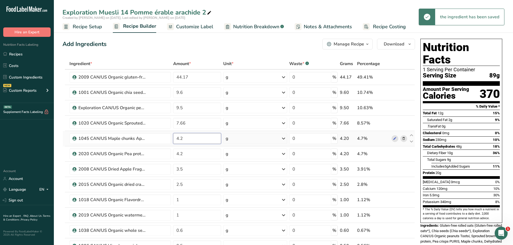
click at [184, 140] on input "4.2" at bounding box center [197, 138] width 48 height 11
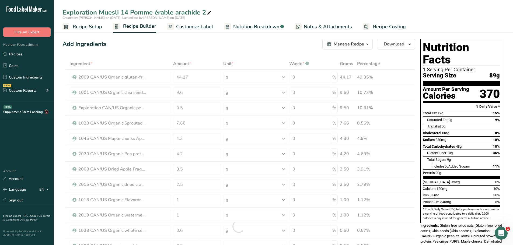
click at [217, 47] on div "Add Ingredients Manage Recipe Delete Recipe Duplicate Recipe Scale Recipe Save …" at bounding box center [238, 44] width 353 height 11
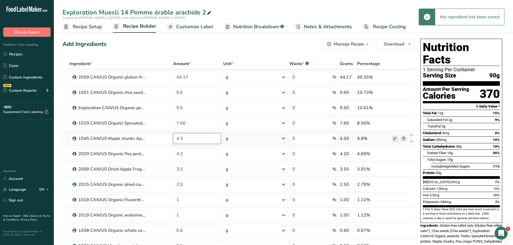
click at [183, 140] on input "4.3" at bounding box center [197, 138] width 48 height 11
type input "4.2"
click at [220, 42] on div "Add Ingredients Manage Recipe Delete Recipe Duplicate Recipe Scale Recipe Save …" at bounding box center [238, 44] width 353 height 11
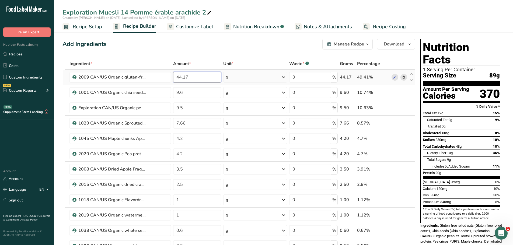
click at [185, 76] on input "44.17" at bounding box center [197, 77] width 48 height 11
type input "44.77"
click at [23, 201] on link "Sign out" at bounding box center [27, 200] width 54 height 9
